Goal: Information Seeking & Learning: Learn about a topic

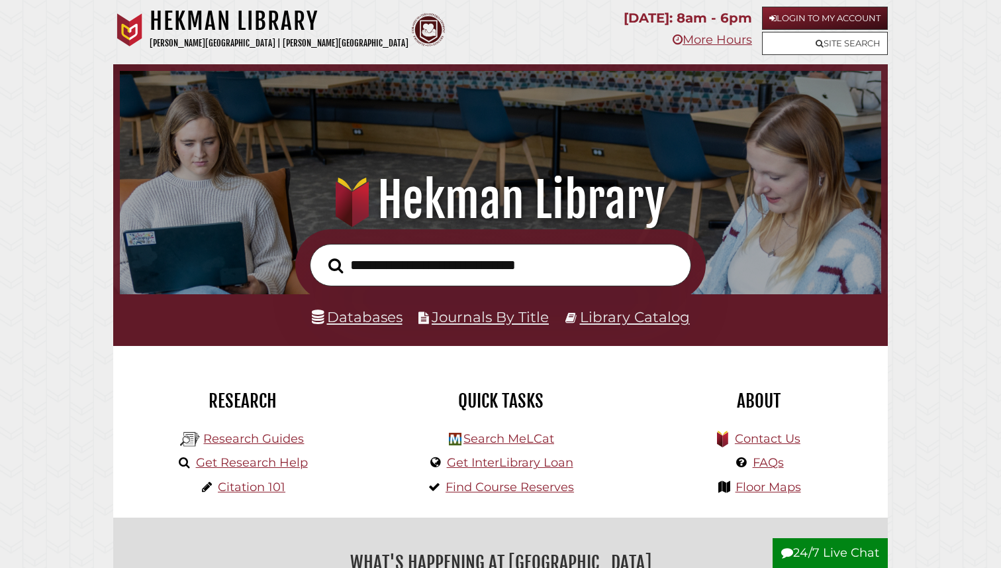
scroll to position [252, 755]
click at [380, 321] on link "Databases" at bounding box center [357, 316] width 91 height 17
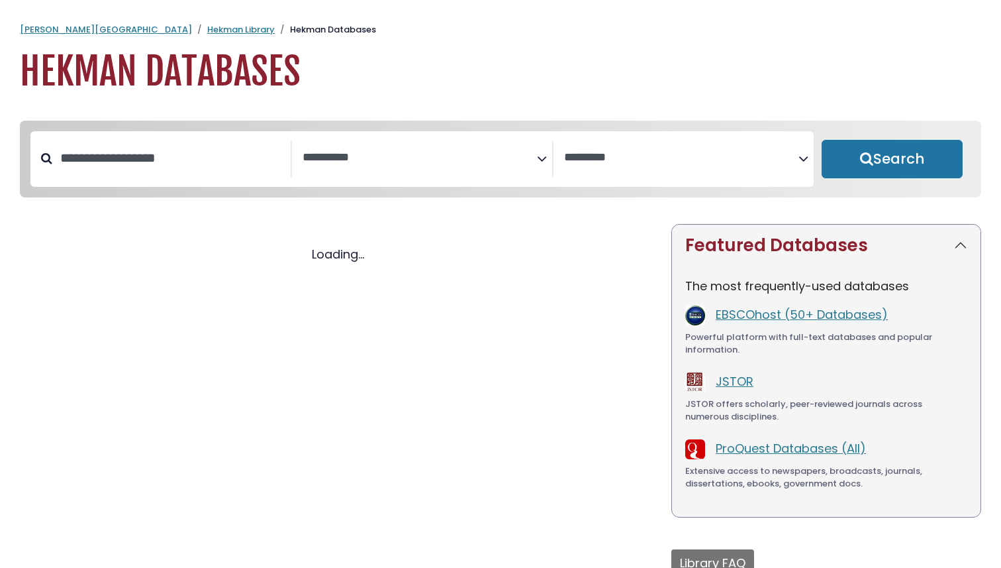
select select "Database Subject Filter"
select select "Database Vendors Filter"
select select "Database Subject Filter"
select select "Database Vendors Filter"
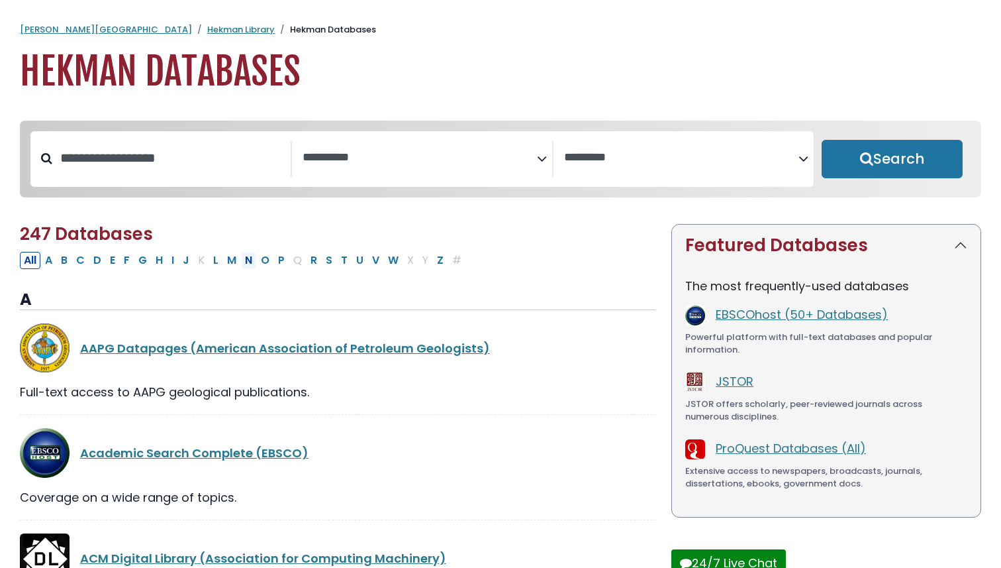
click at [253, 265] on button "N" at bounding box center [248, 260] width 15 height 17
select select "Database Subject Filter"
select select "Database Vendors Filter"
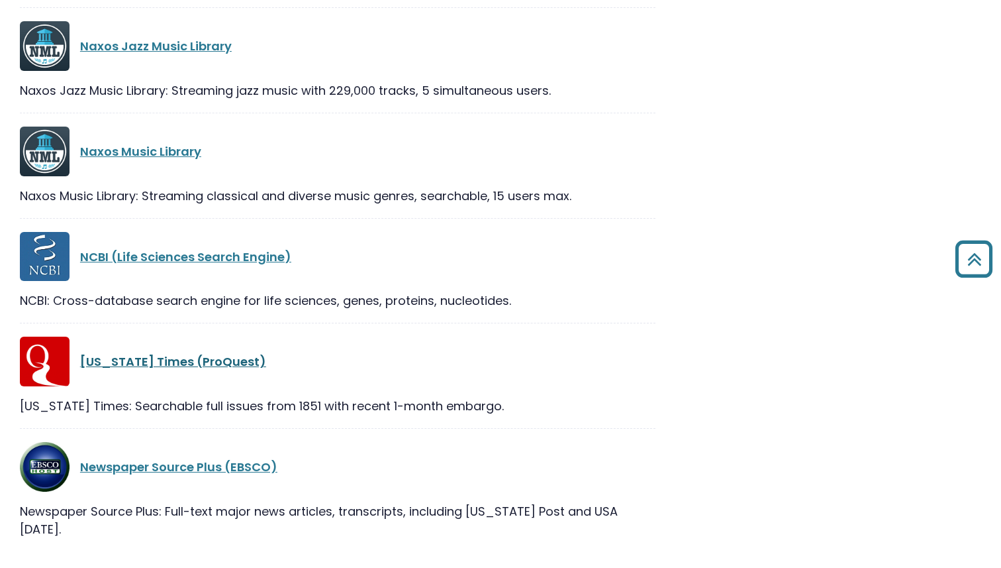
scroll to position [1025, 0]
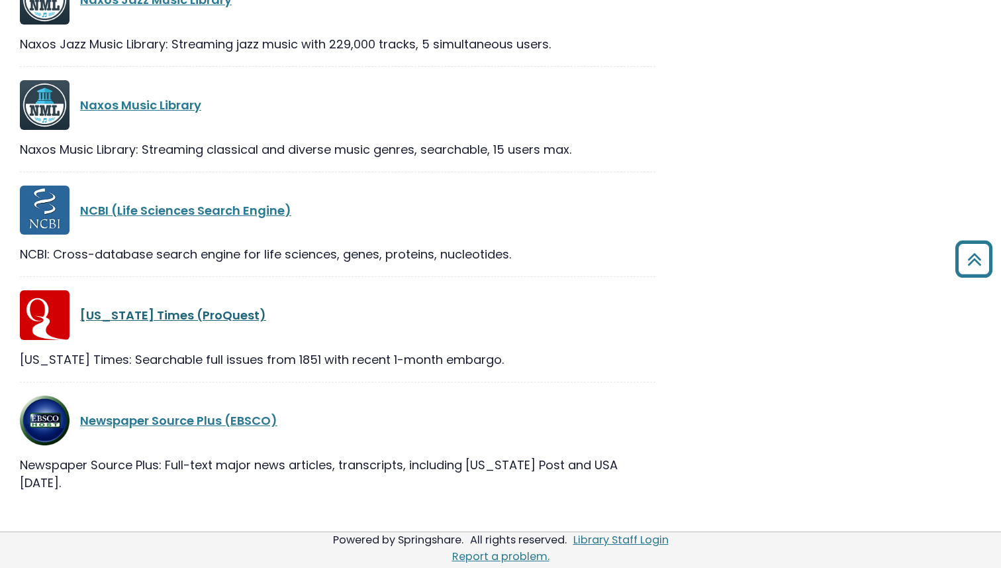
click at [172, 313] on link "New York Times (ProQuest)" at bounding box center [173, 315] width 186 height 17
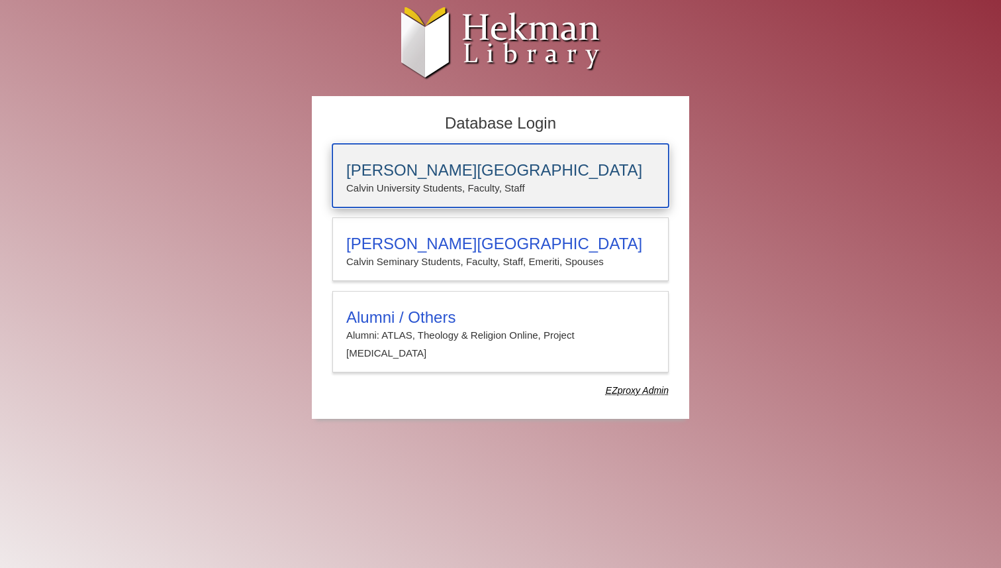
click at [482, 174] on h3 "Calvin University" at bounding box center [500, 170] width 309 height 19
